Goal: Information Seeking & Learning: Learn about a topic

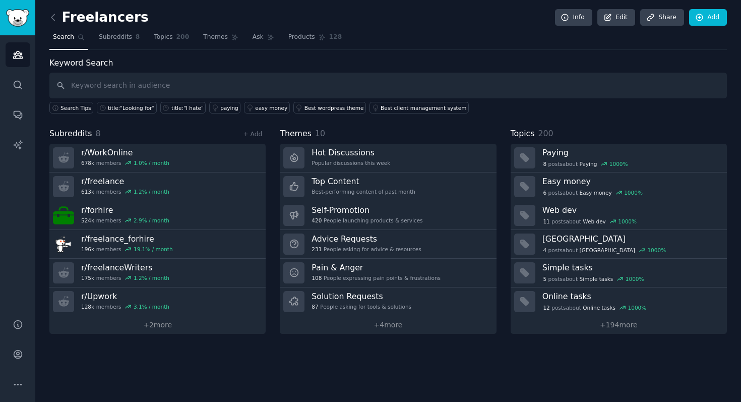
click at [464, 55] on div "Freelancers Info Edit Share Add Search Subreddits 8 Topics 200 Themes Ask Produ…" at bounding box center [387, 174] width 677 height 320
click at [52, 17] on icon at bounding box center [53, 17] width 11 height 11
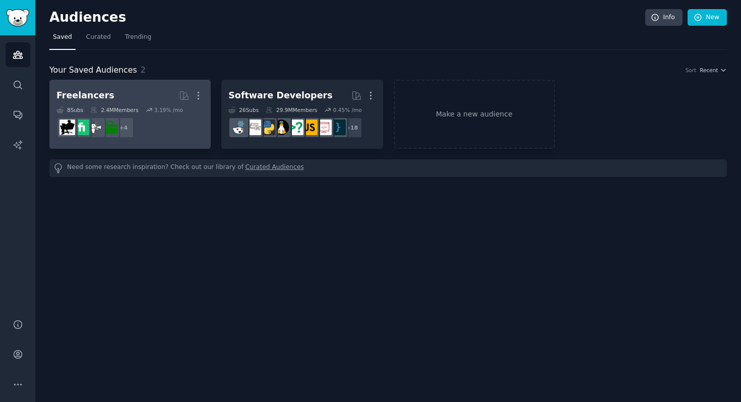
click at [139, 94] on h2 "Freelancers Curated by GummySearch More" at bounding box center [129, 96] width 147 height 18
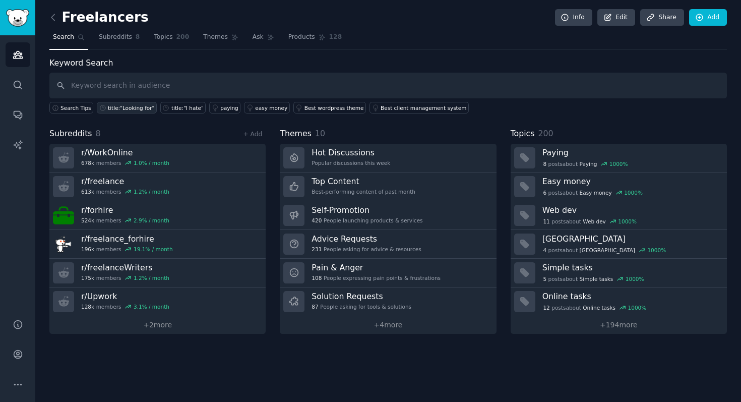
click at [122, 106] on div "title:"Looking for"" at bounding box center [131, 107] width 46 height 7
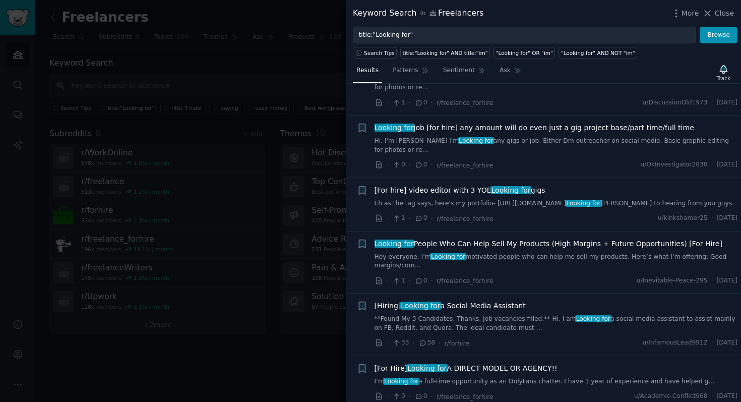
scroll to position [2639, 0]
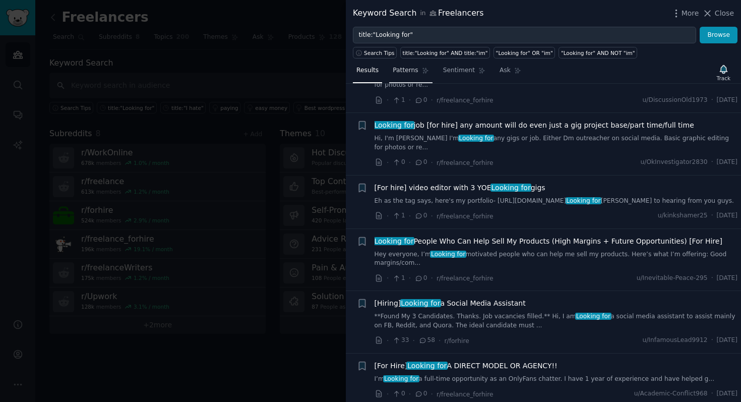
drag, startPoint x: 401, startPoint y: 70, endPoint x: 423, endPoint y: 74, distance: 22.0
click at [401, 70] on span "Patterns" at bounding box center [405, 70] width 25 height 9
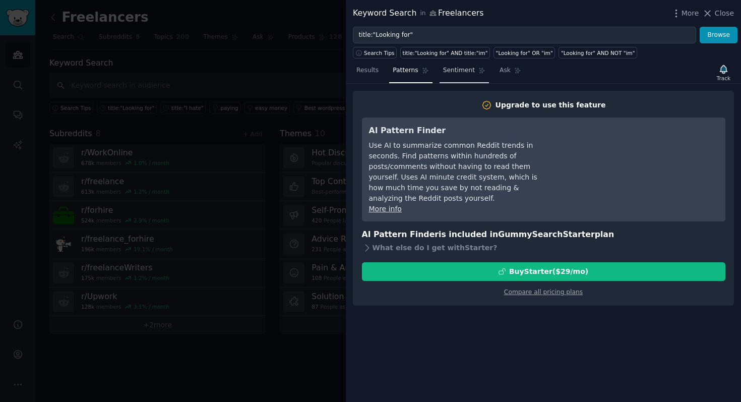
click at [452, 71] on span "Sentiment" at bounding box center [459, 70] width 32 height 9
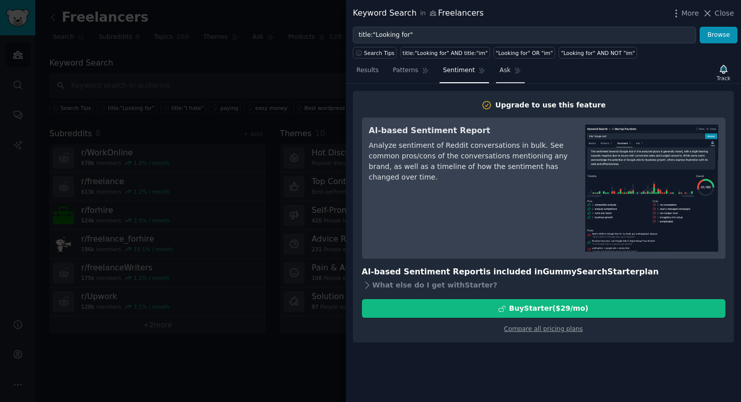
click at [503, 75] on link "Ask" at bounding box center [510, 73] width 29 height 21
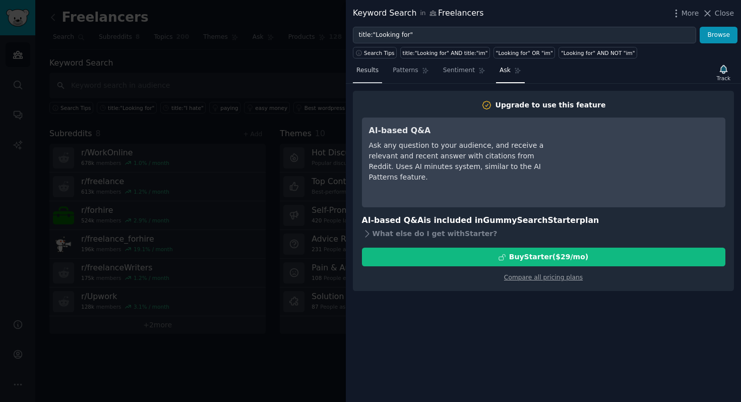
click at [371, 74] on span "Results" at bounding box center [367, 70] width 22 height 9
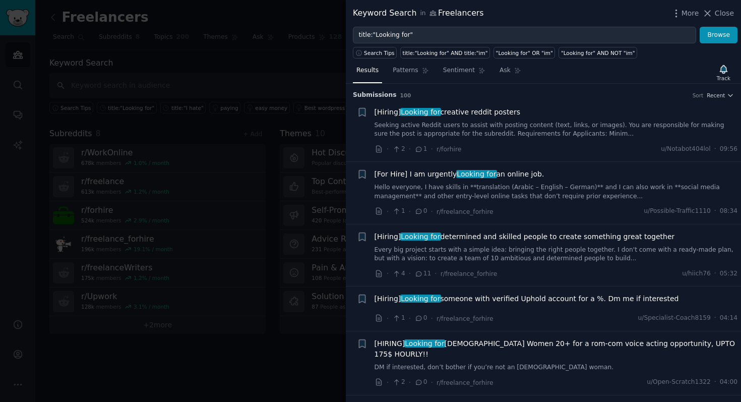
click at [242, 66] on div at bounding box center [370, 201] width 741 height 402
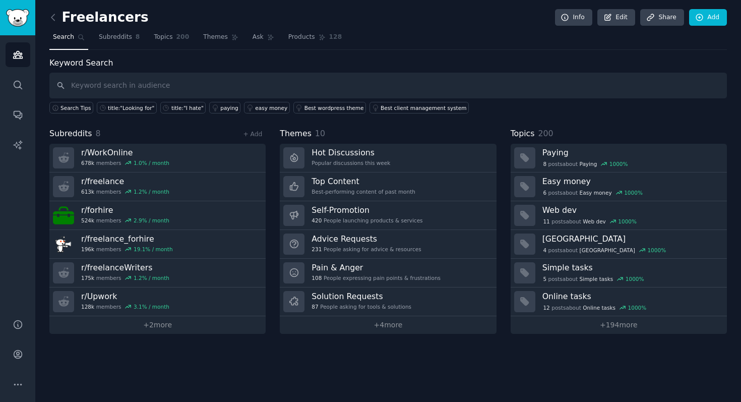
click at [152, 55] on div "Freelancers Info Edit Share Add Search Subreddits 8 Topics 200 Themes Ask Produ…" at bounding box center [387, 174] width 677 height 320
click at [176, 107] on div "title:"I hate"" at bounding box center [187, 107] width 32 height 7
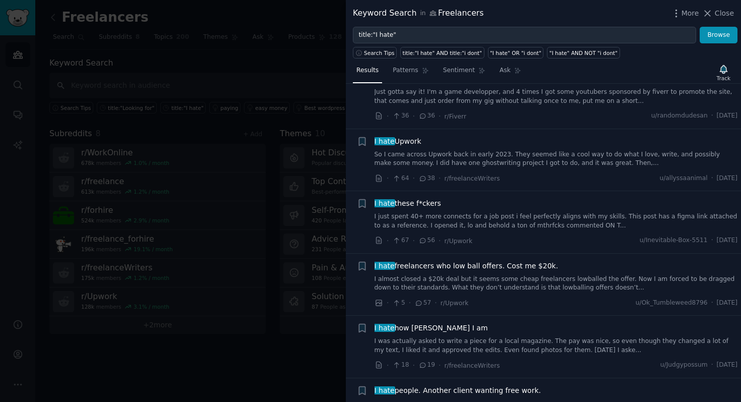
scroll to position [222, 0]
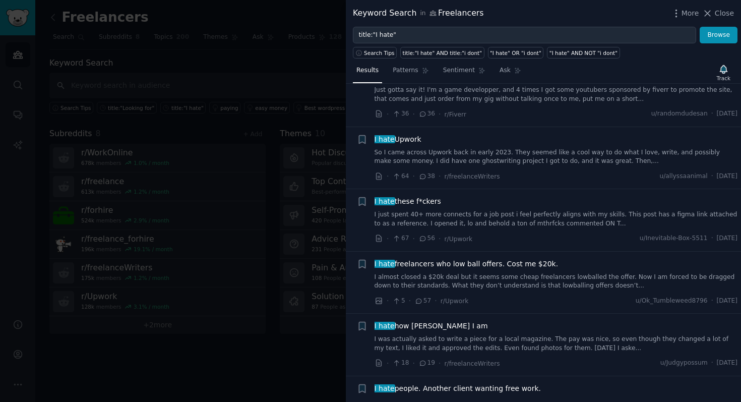
click at [253, 211] on div at bounding box center [370, 201] width 741 height 402
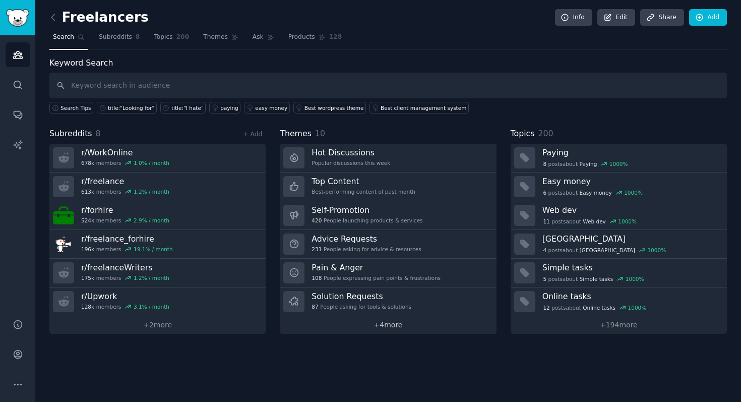
click at [392, 321] on link "+ 4 more" at bounding box center [388, 325] width 216 height 18
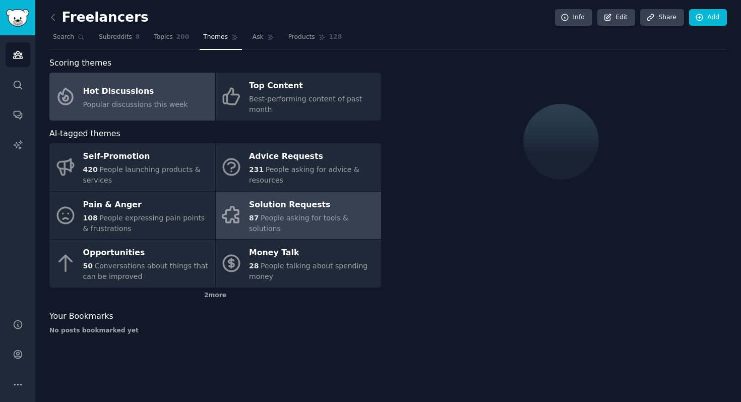
click at [308, 213] on div "Solution Requests" at bounding box center [312, 205] width 127 height 16
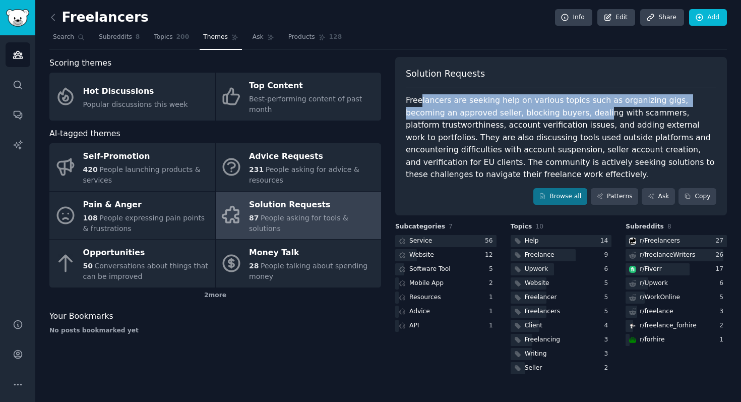
drag, startPoint x: 465, startPoint y: 102, endPoint x: 544, endPoint y: 118, distance: 80.8
click at [543, 118] on div "Freelancers are seeking help on various topics such as organizing gigs, becomin…" at bounding box center [561, 137] width 311 height 87
click at [555, 194] on link "Browse all" at bounding box center [560, 196] width 54 height 17
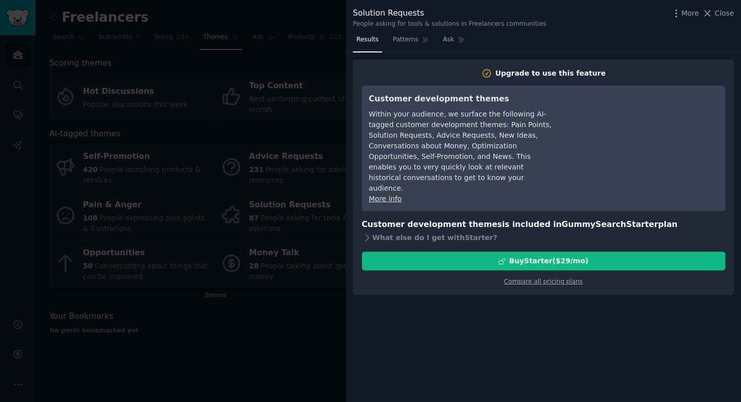
click at [258, 99] on div at bounding box center [370, 201] width 741 height 402
